Goal: Transaction & Acquisition: Purchase product/service

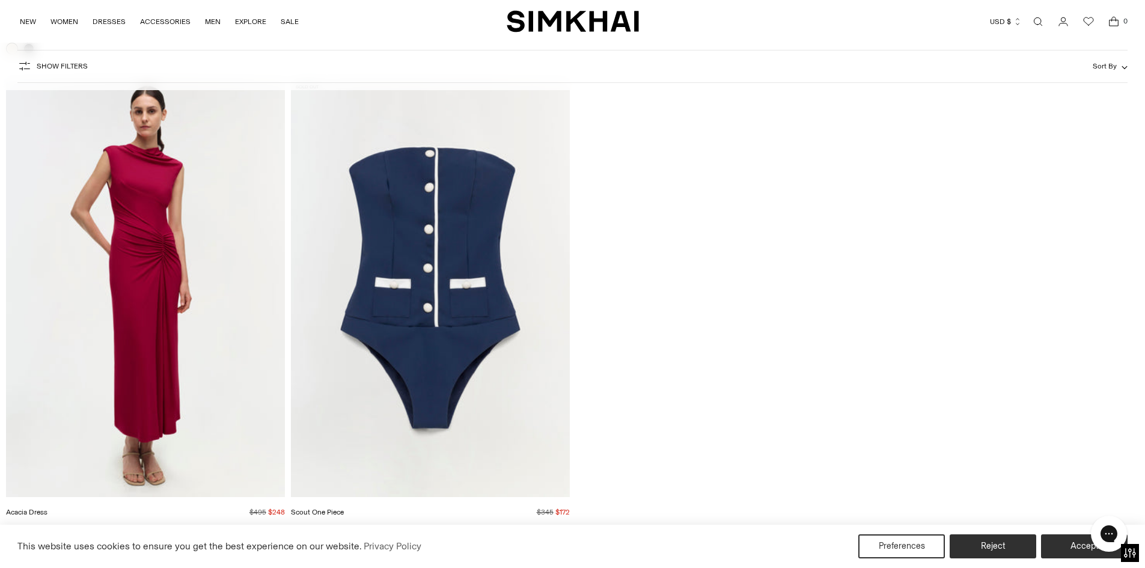
scroll to position [53772, 0]
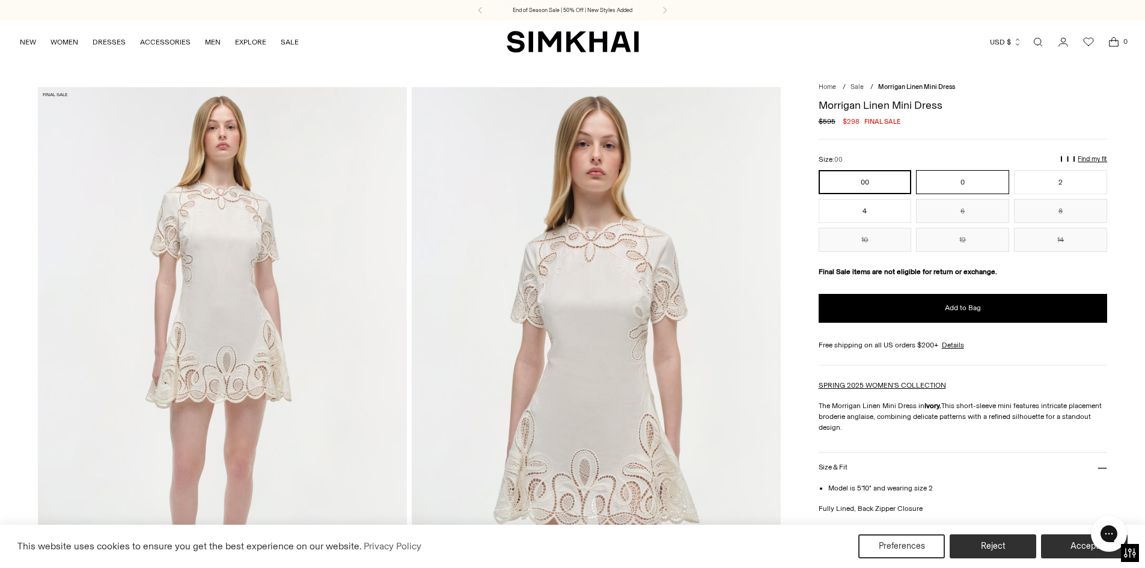
click at [938, 187] on button "0" at bounding box center [962, 182] width 93 height 24
click at [1052, 178] on button "2" at bounding box center [1060, 182] width 93 height 24
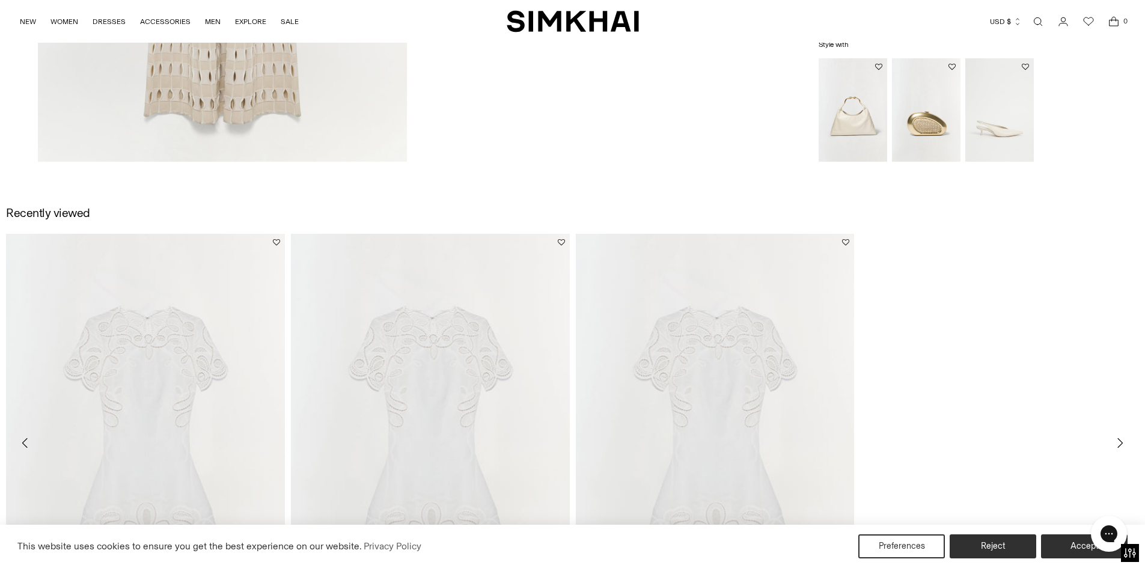
scroll to position [2403, 0]
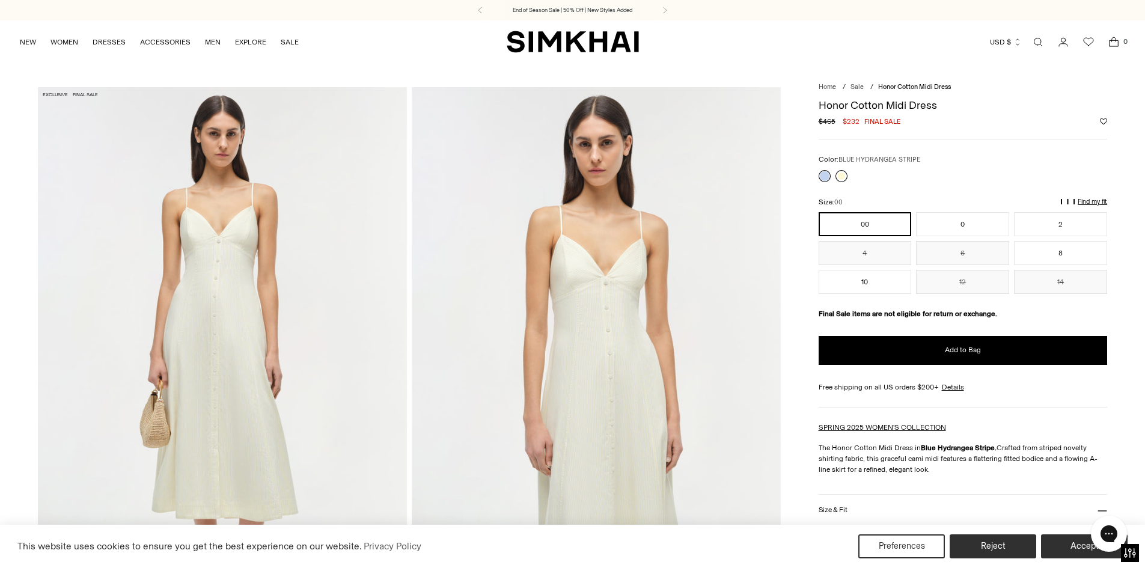
click at [835, 175] on link at bounding box center [841, 176] width 12 height 12
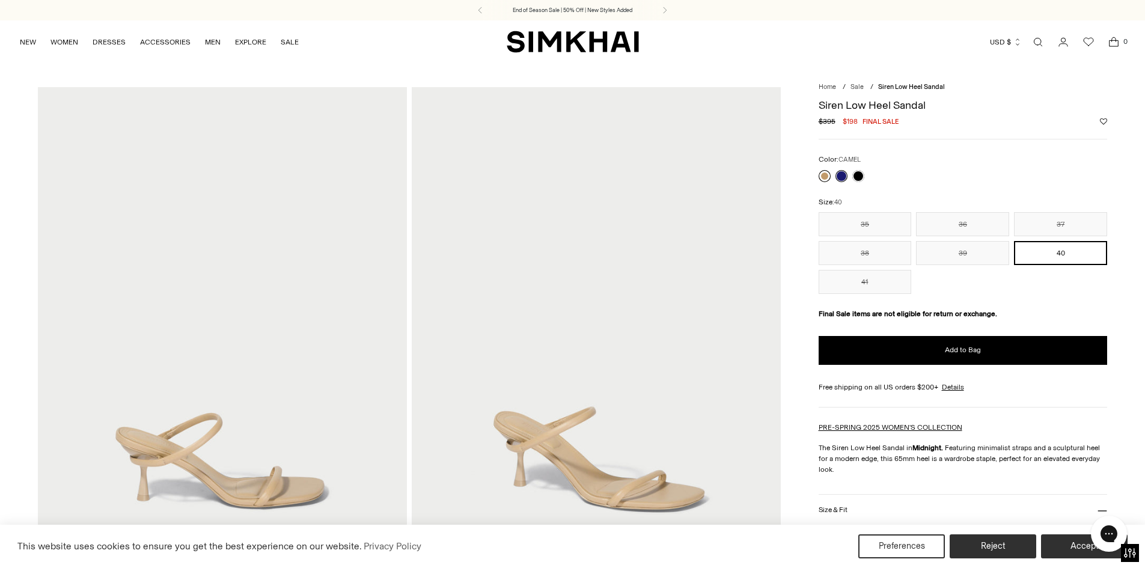
click at [819, 174] on link at bounding box center [824, 176] width 12 height 12
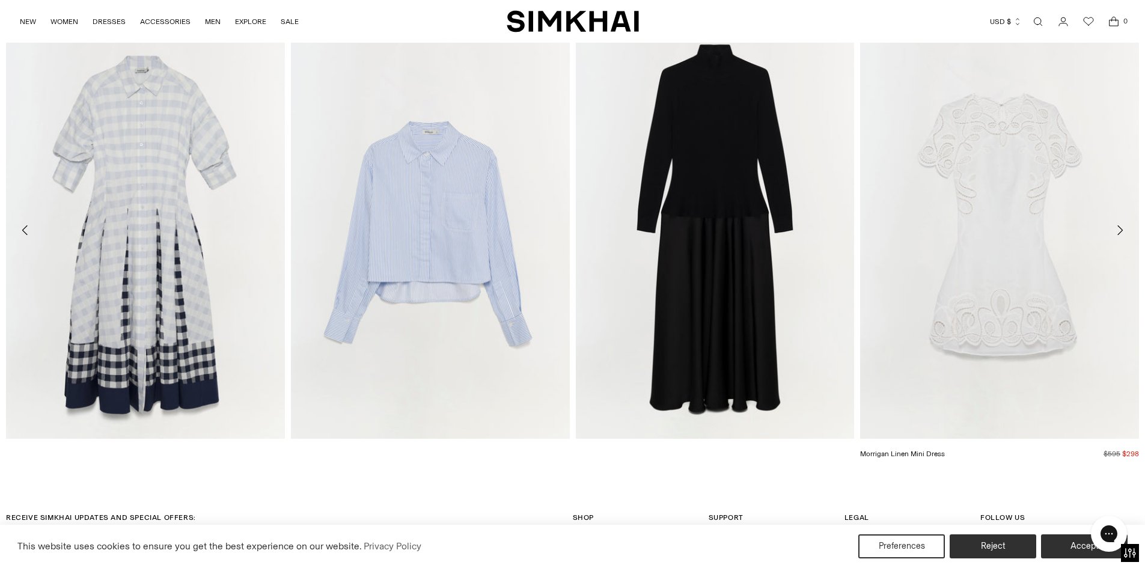
scroll to position [2283, 0]
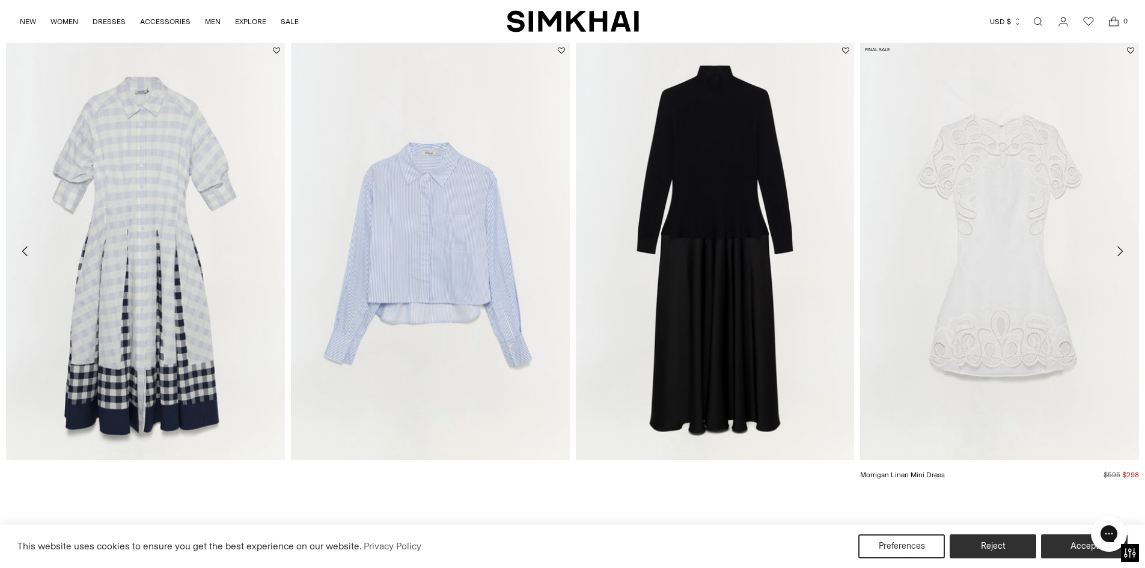
click at [0, 0] on img "Morrigan Linen Mini Dress" at bounding box center [0, 0] width 0 height 0
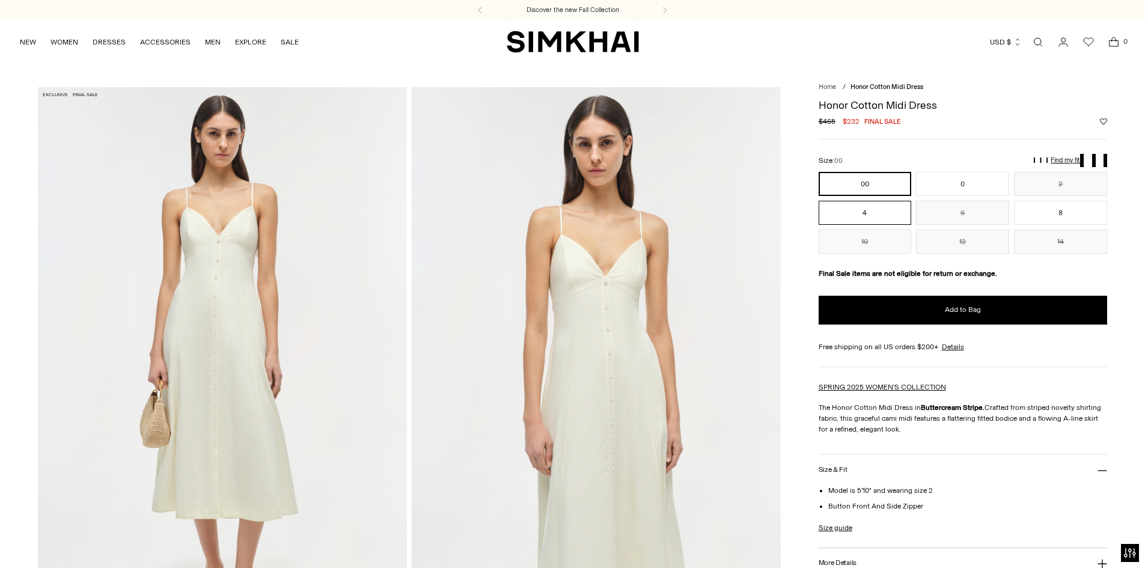
click at [858, 213] on button "4" at bounding box center [864, 213] width 93 height 24
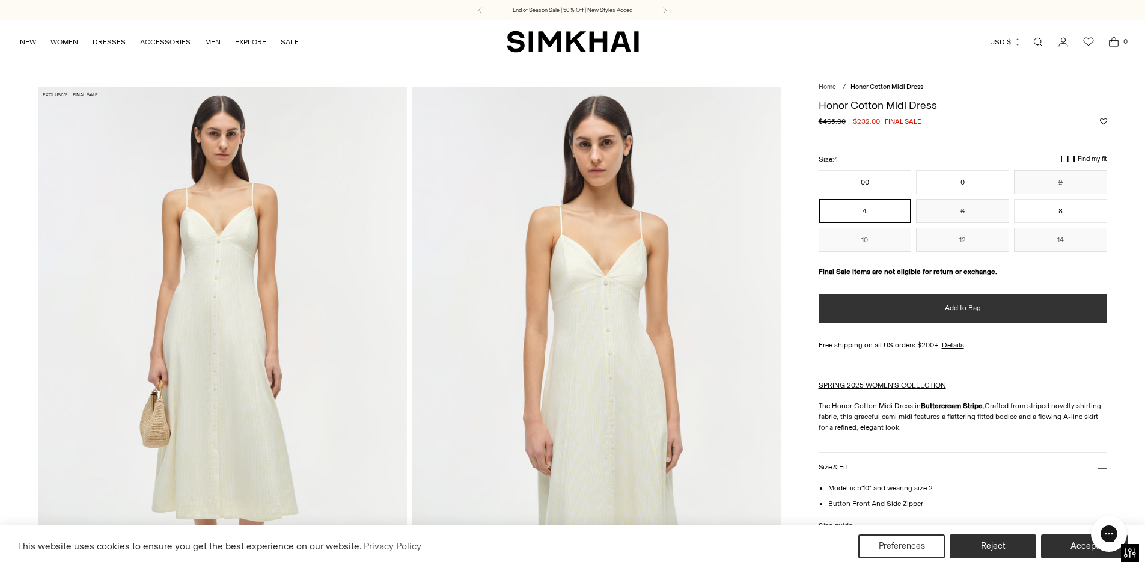
click at [996, 309] on button "Add to Bag" at bounding box center [962, 308] width 289 height 29
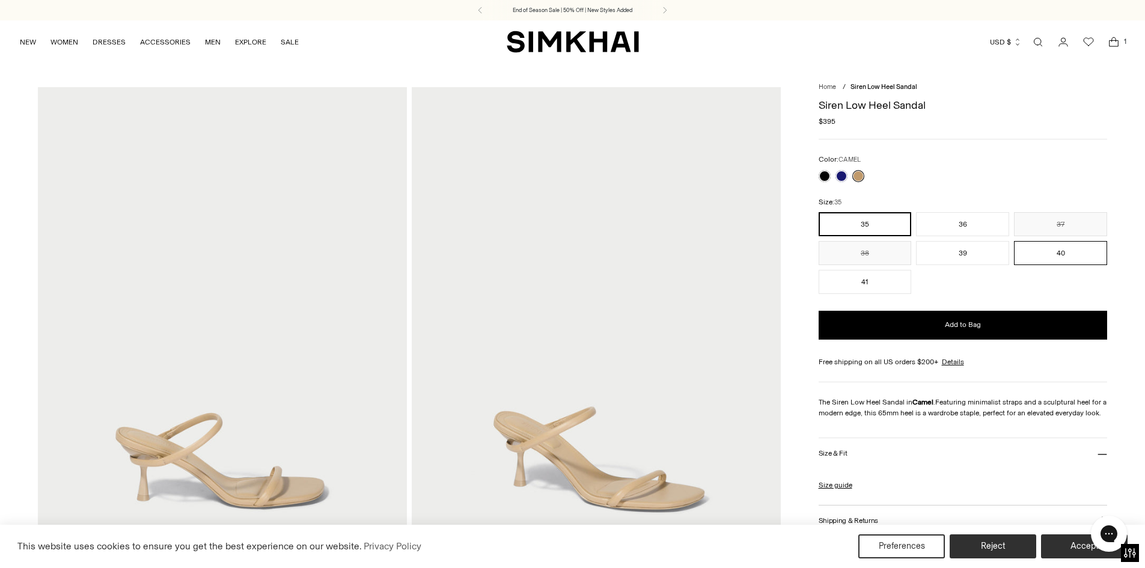
click at [1052, 256] on button "40" at bounding box center [1060, 253] width 93 height 24
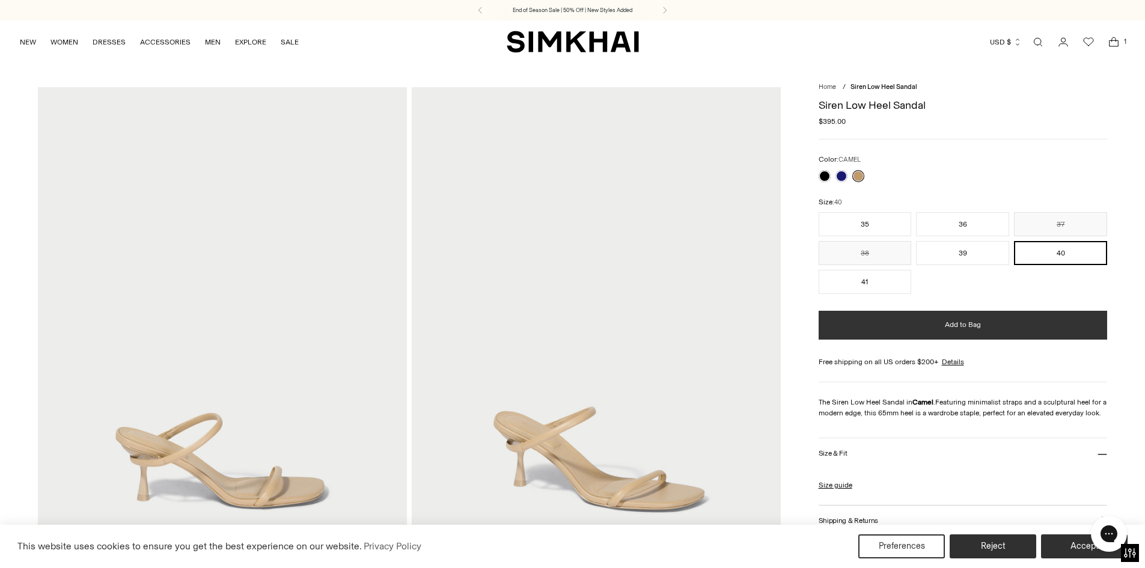
click at [921, 329] on button "Add to Bag" at bounding box center [962, 325] width 289 height 29
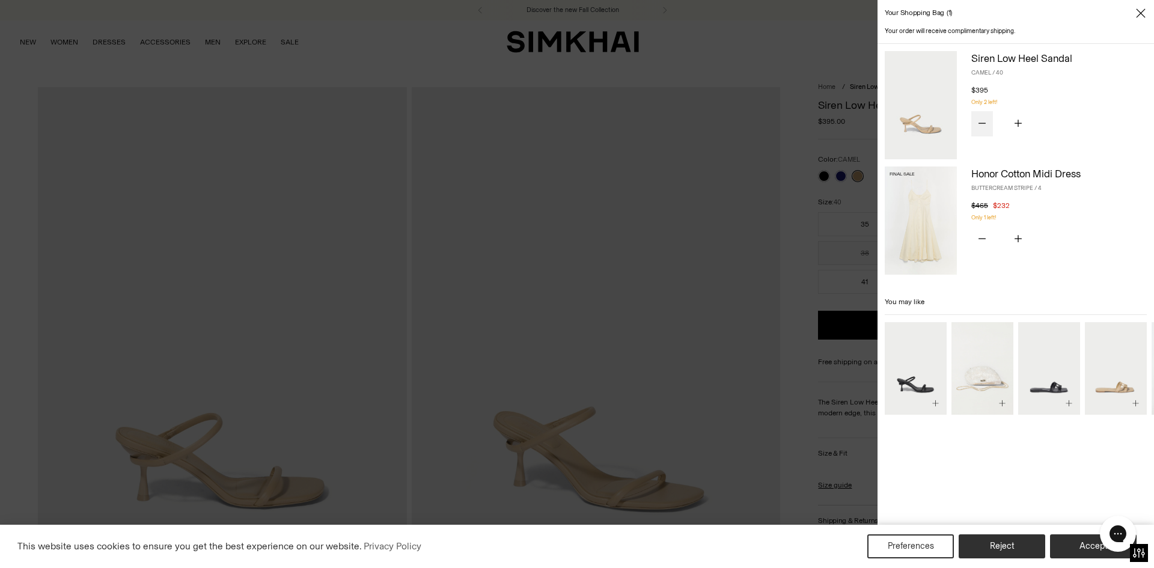
click at [981, 124] on icon "Subtract product quantity" at bounding box center [981, 123] width 7 height 7
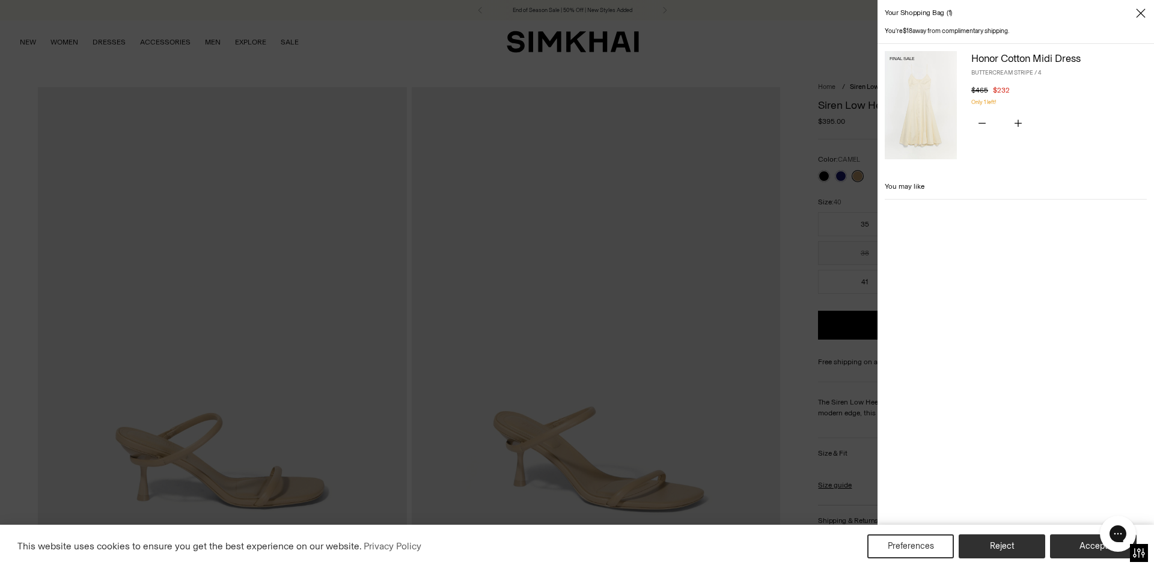
click at [803, 213] on div at bounding box center [577, 284] width 1154 height 568
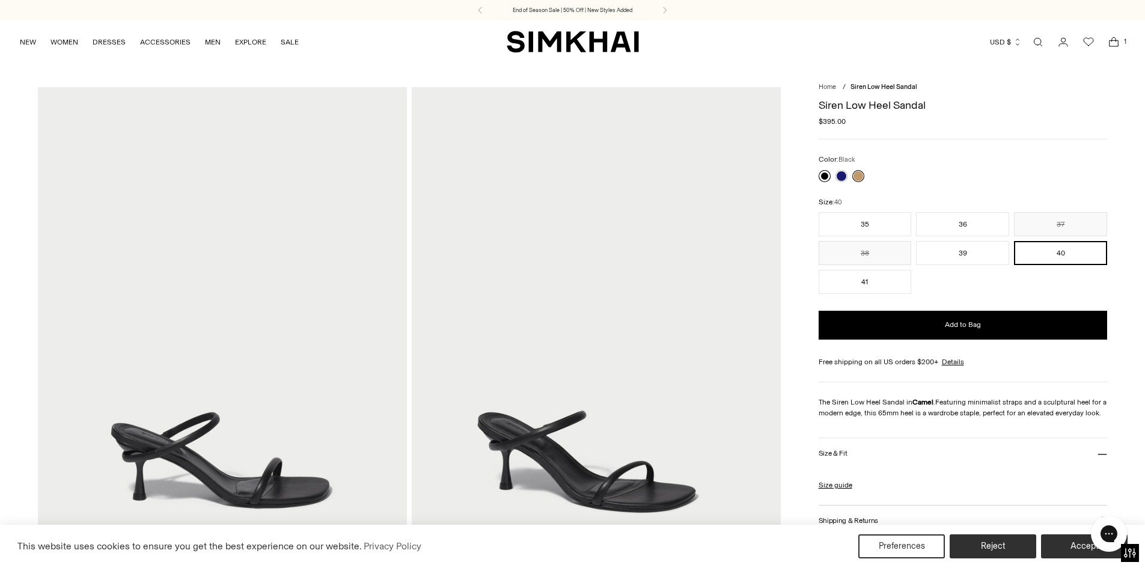
click at [818, 178] on link at bounding box center [824, 176] width 12 height 12
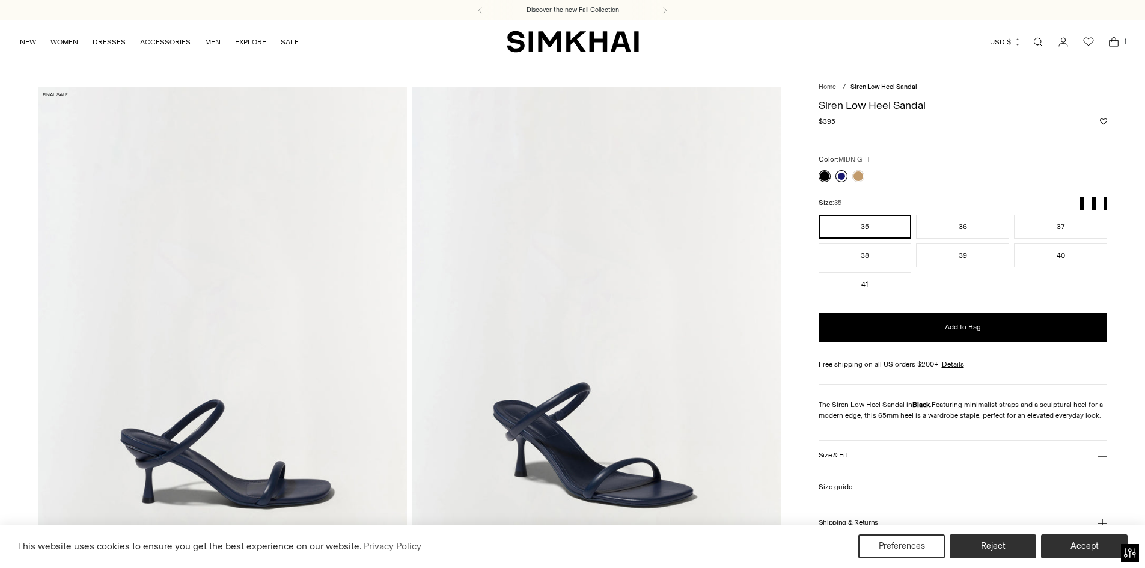
click at [838, 180] on link at bounding box center [841, 176] width 12 height 12
